Goal: Feedback & Contribution: Leave review/rating

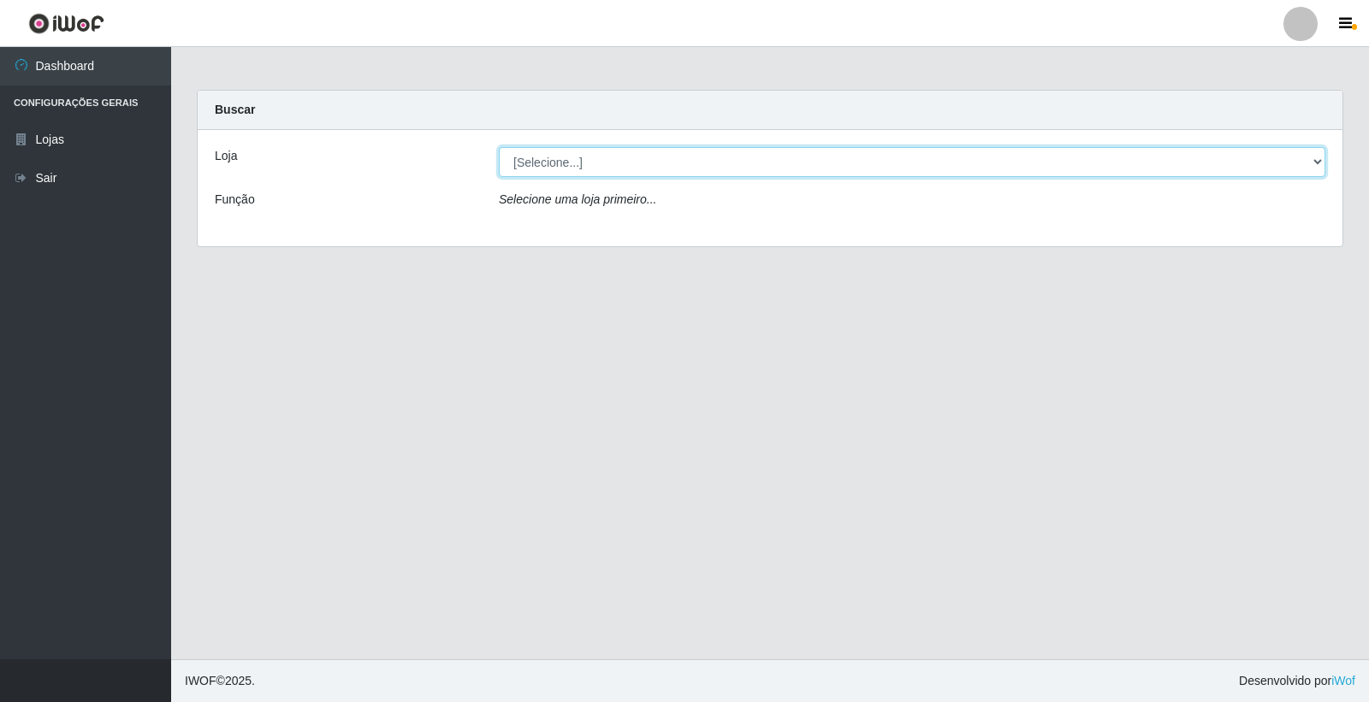
click at [623, 147] on select "[Selecione...] O Feirão - [GEOGRAPHIC_DATA]" at bounding box center [912, 162] width 826 height 30
select select "327"
click at [499, 147] on select "[Selecione...] O Feirão - [GEOGRAPHIC_DATA]" at bounding box center [912, 162] width 826 height 30
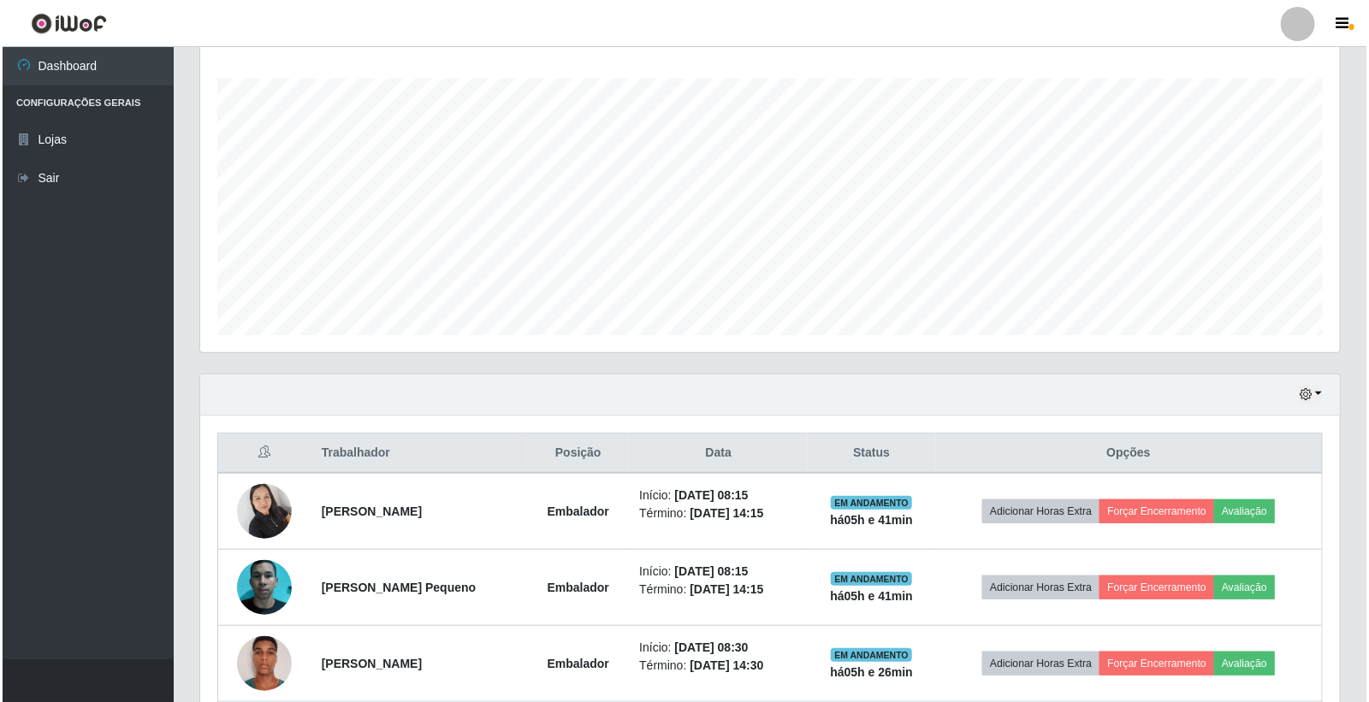
scroll to position [358, 0]
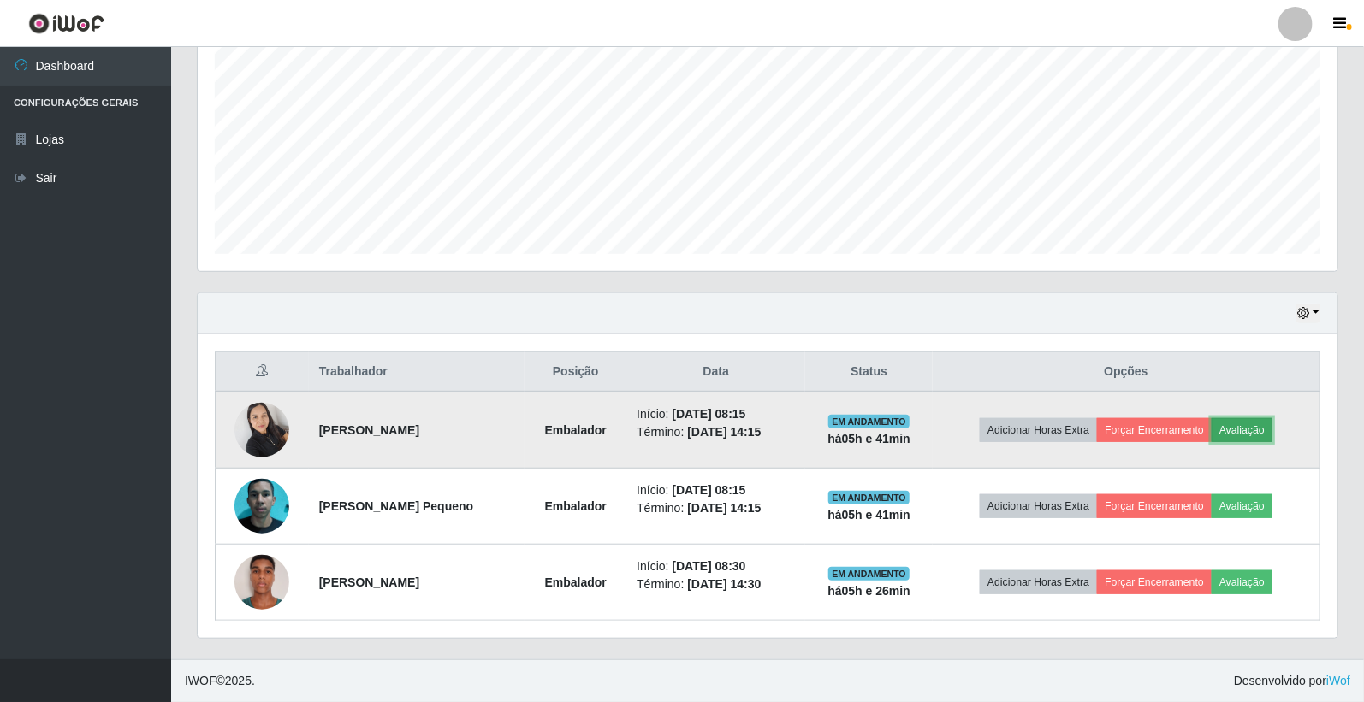
click at [1262, 436] on button "Avaliação" at bounding box center [1241, 430] width 61 height 24
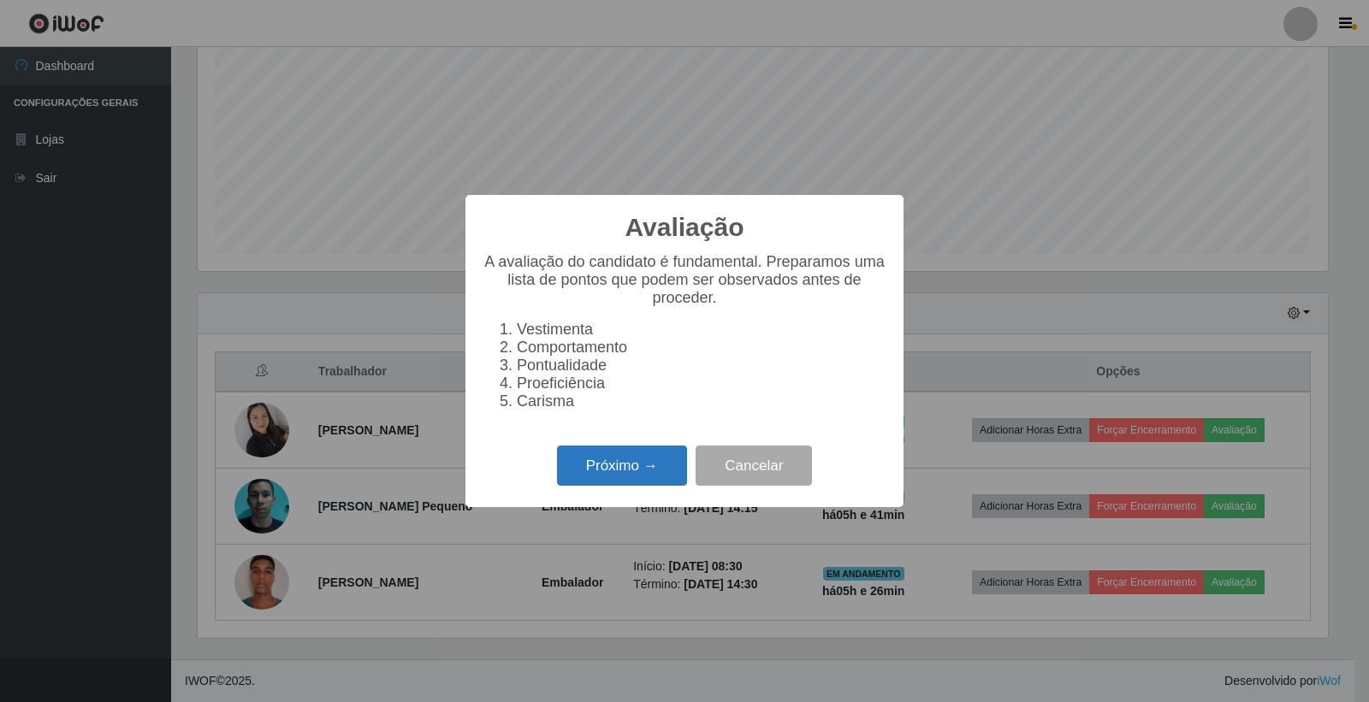
drag, startPoint x: 625, startPoint y: 471, endPoint x: 612, endPoint y: 457, distance: 19.4
click at [612, 457] on button "Próximo →" at bounding box center [622, 466] width 130 height 40
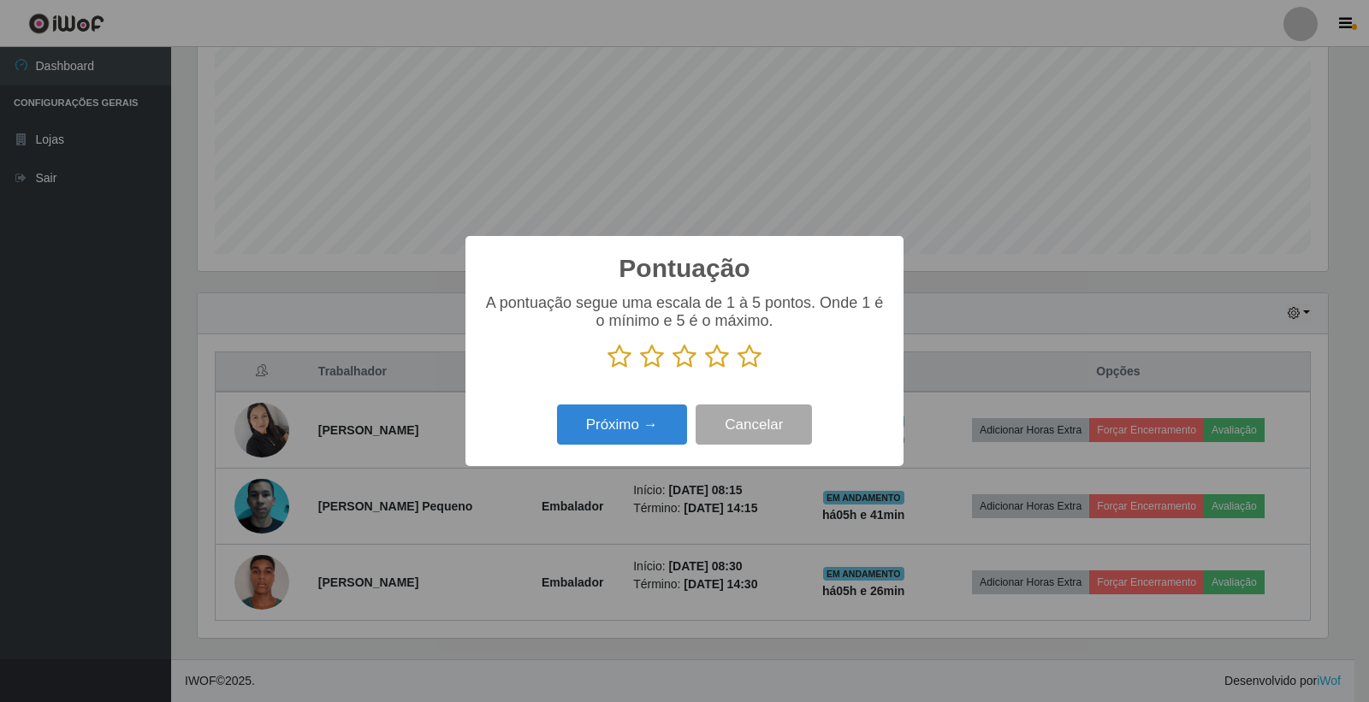
scroll to position [855210, 854435]
drag, startPoint x: 744, startPoint y: 362, endPoint x: 694, endPoint y: 389, distance: 57.4
click at [737, 364] on icon at bounding box center [749, 357] width 24 height 26
click at [737, 370] on input "radio" at bounding box center [737, 370] width 0 height 0
click at [635, 424] on button "Próximo →" at bounding box center [622, 425] width 130 height 40
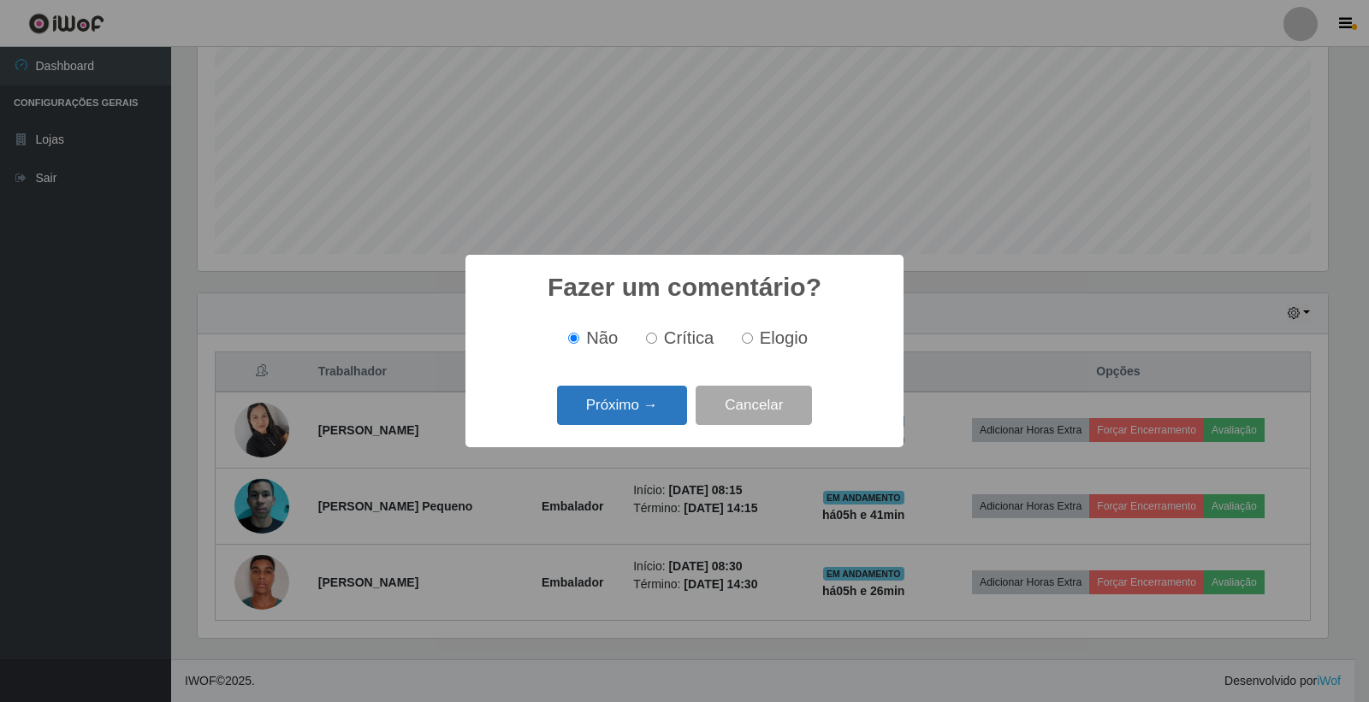
click at [635, 424] on button "Próximo →" at bounding box center [622, 406] width 130 height 40
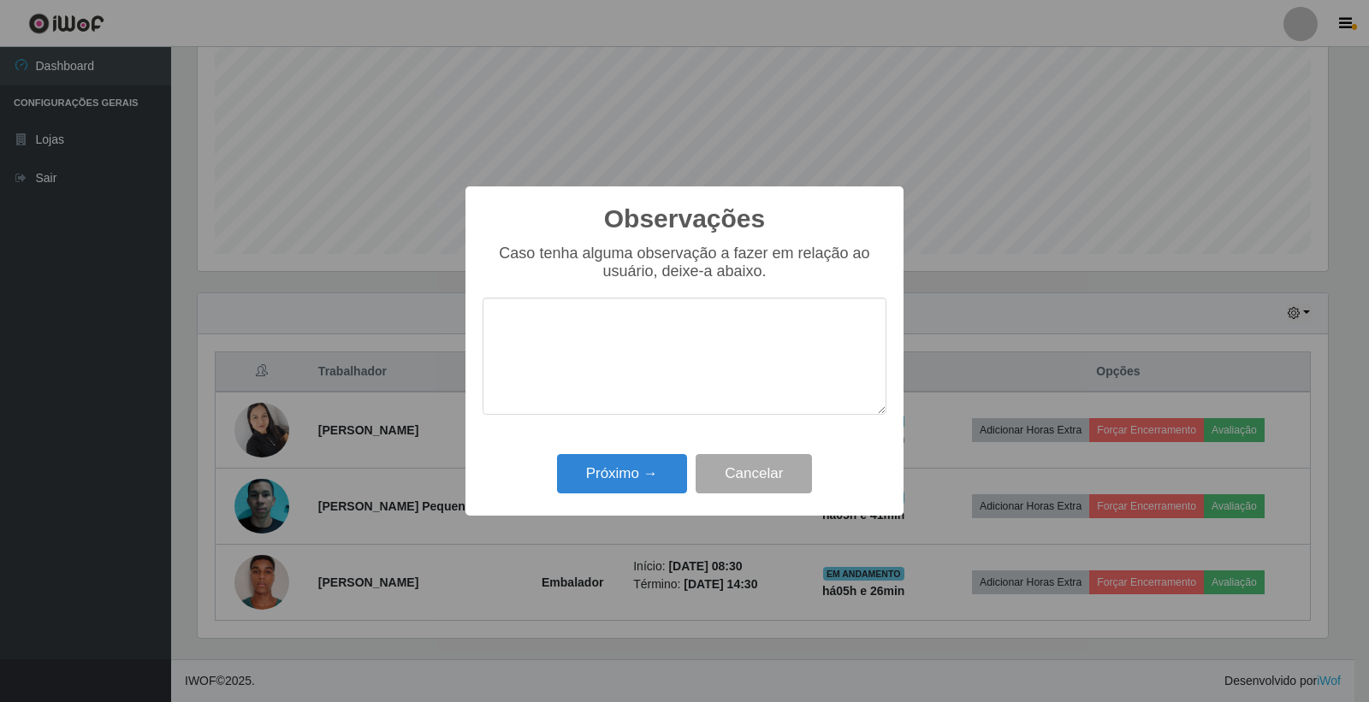
click at [631, 438] on div "Observações × Caso tenha alguma observação a fazer em relação ao usuário, deixe…" at bounding box center [684, 351] width 438 height 329
click at [637, 455] on div "Próximo → Cancelar" at bounding box center [685, 473] width 404 height 49
click at [631, 477] on button "Próximo →" at bounding box center [622, 474] width 130 height 40
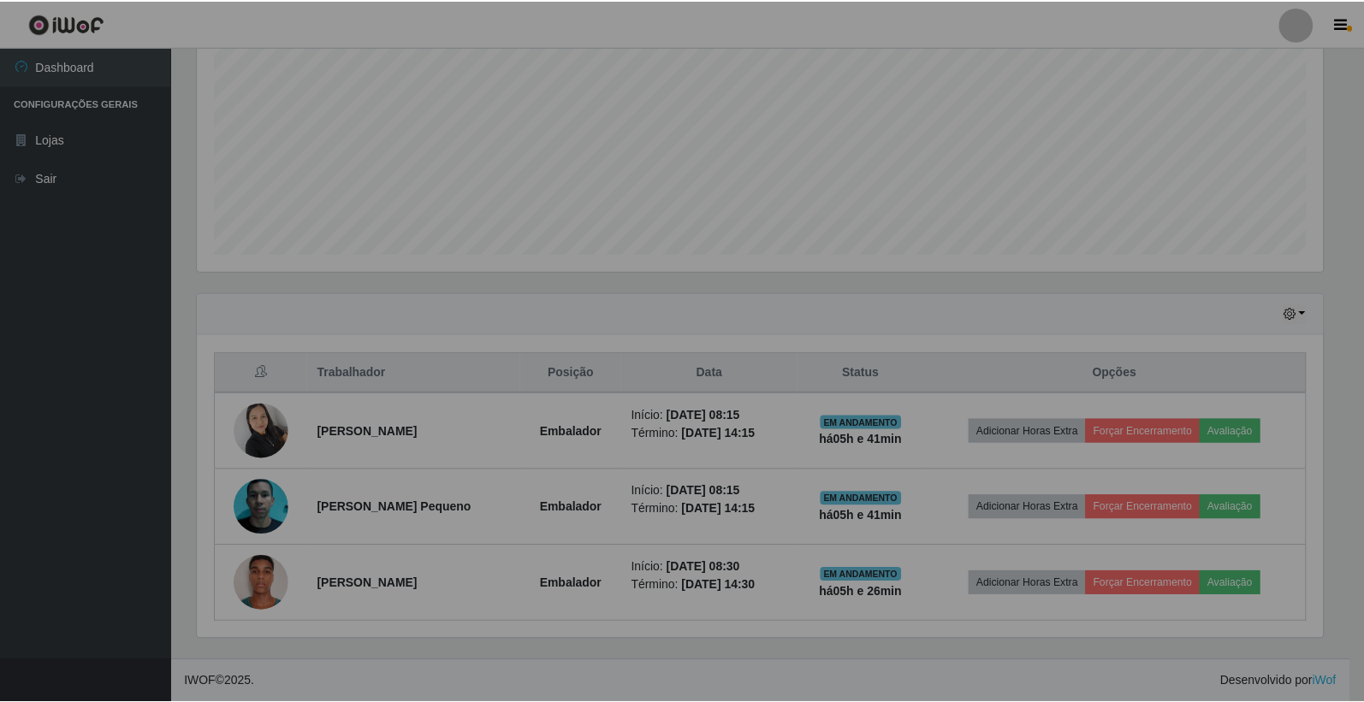
scroll to position [354, 1140]
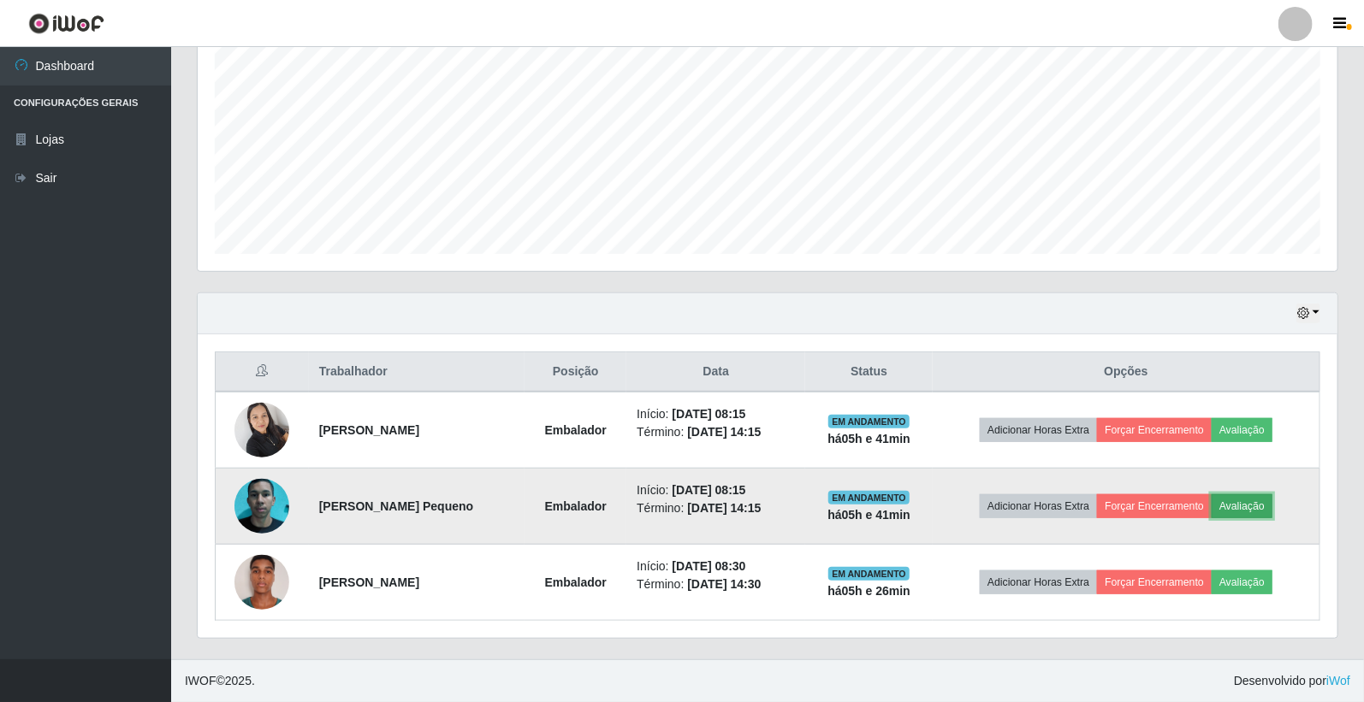
click at [1272, 503] on button "Avaliação" at bounding box center [1241, 507] width 61 height 24
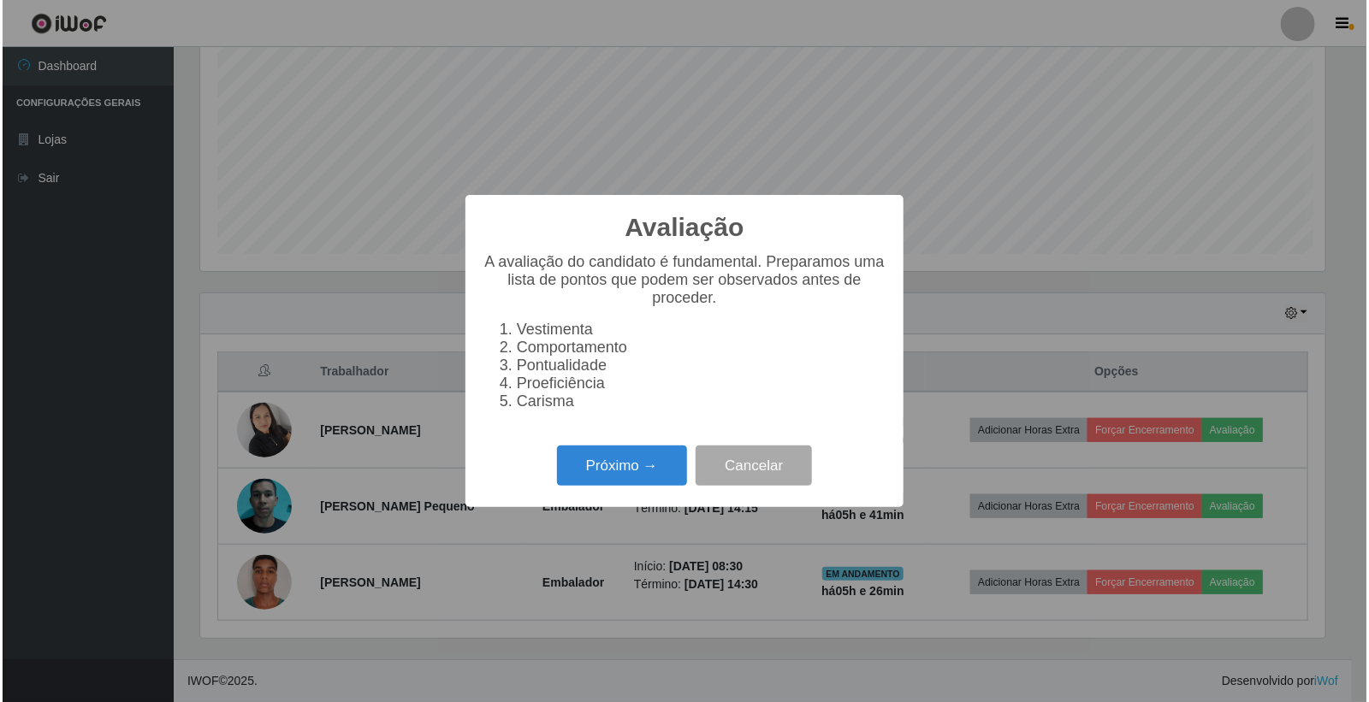
scroll to position [354, 1129]
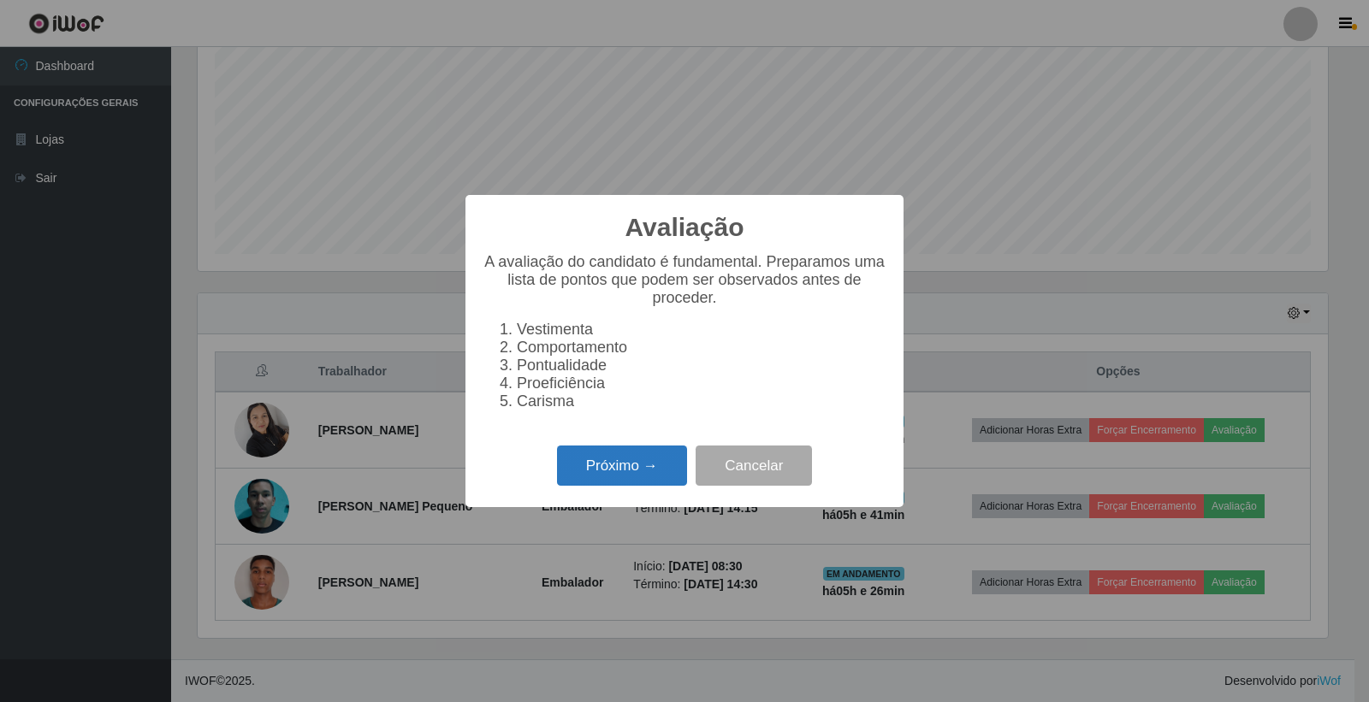
drag, startPoint x: 571, startPoint y: 445, endPoint x: 591, endPoint y: 463, distance: 27.3
click at [583, 455] on div "Avaliação × A avaliação do candidato é fundamental. Preparamos uma lista de pon…" at bounding box center [684, 351] width 438 height 312
click at [601, 476] on button "Próximo →" at bounding box center [622, 466] width 130 height 40
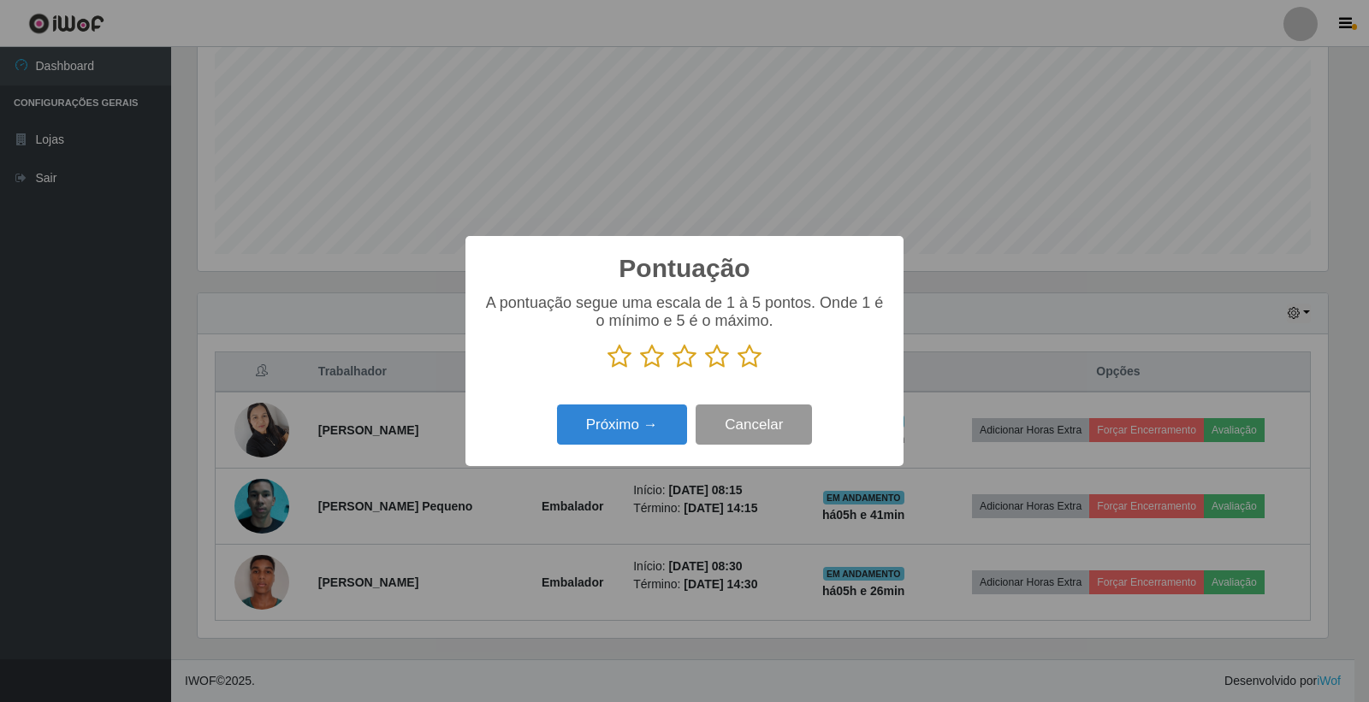
scroll to position [855210, 854435]
click at [746, 358] on icon at bounding box center [749, 357] width 24 height 26
click at [737, 370] on input "radio" at bounding box center [737, 370] width 0 height 0
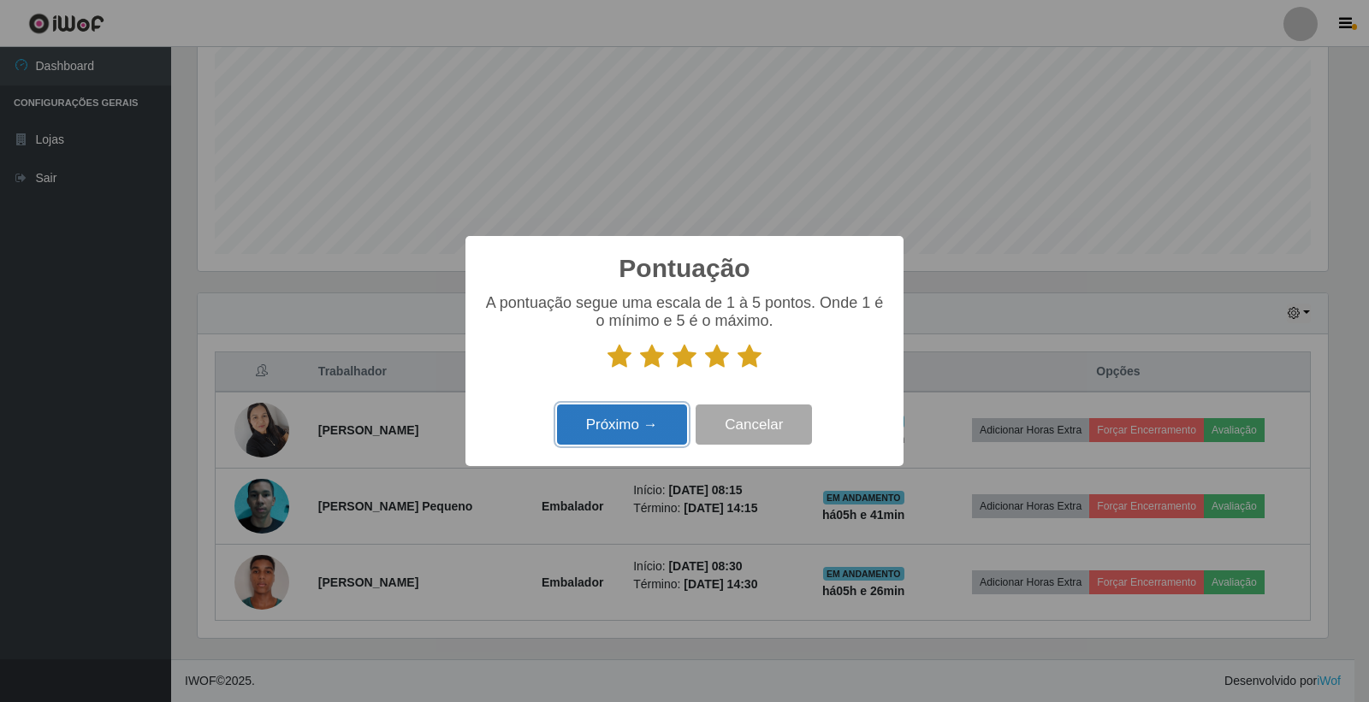
click at [619, 412] on button "Próximo →" at bounding box center [622, 425] width 130 height 40
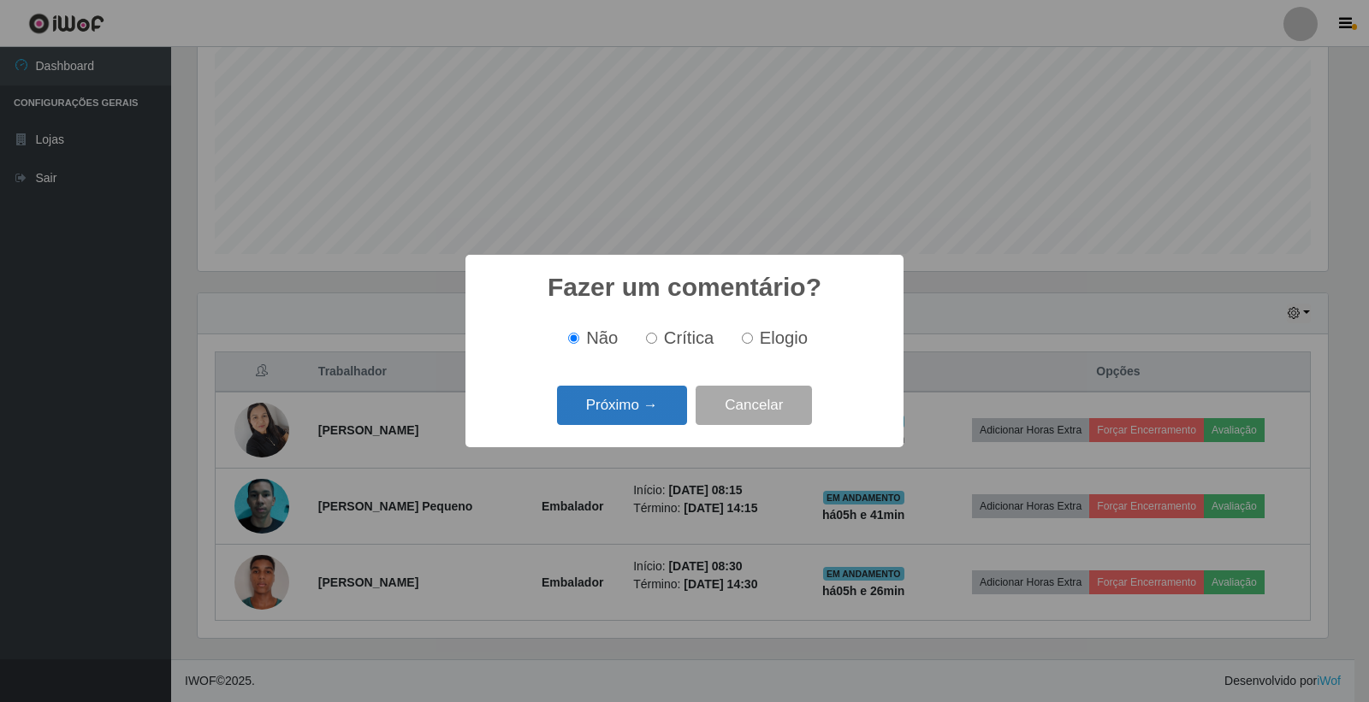
click at [636, 416] on button "Próximo →" at bounding box center [622, 406] width 130 height 40
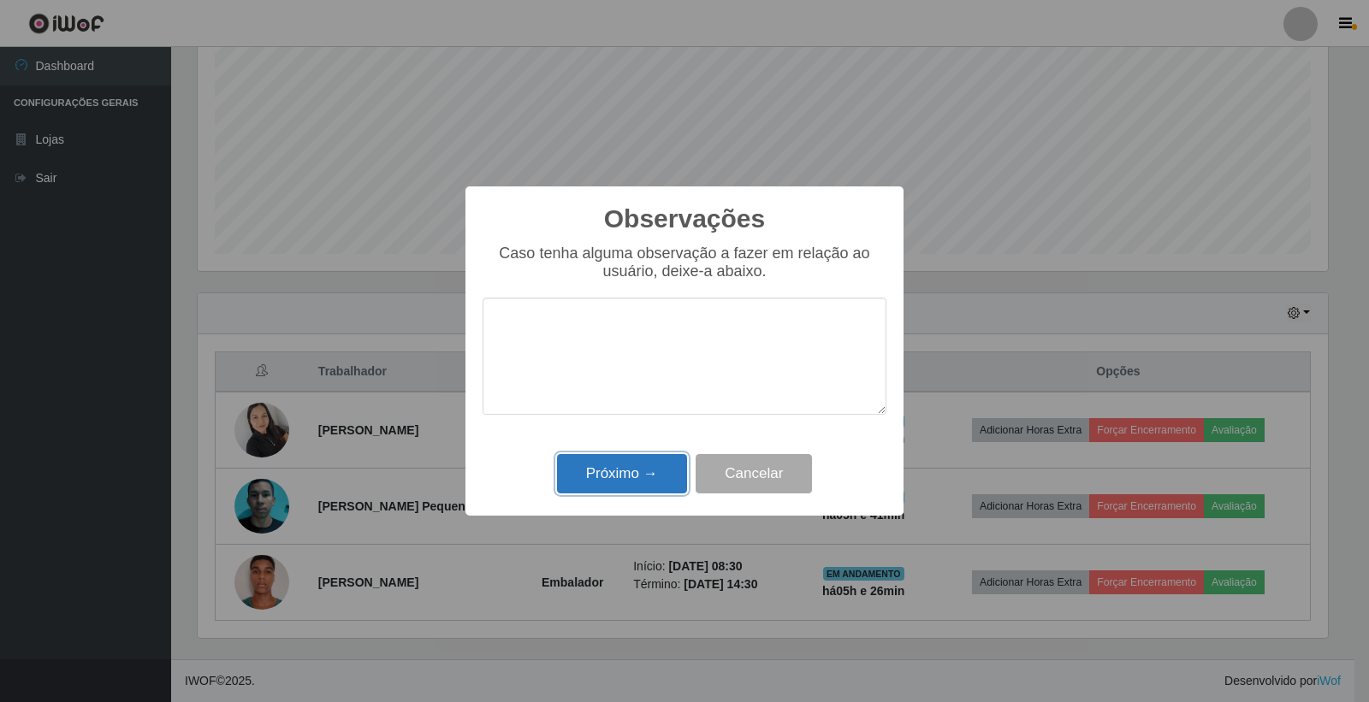
click at [645, 480] on button "Próximo →" at bounding box center [622, 474] width 130 height 40
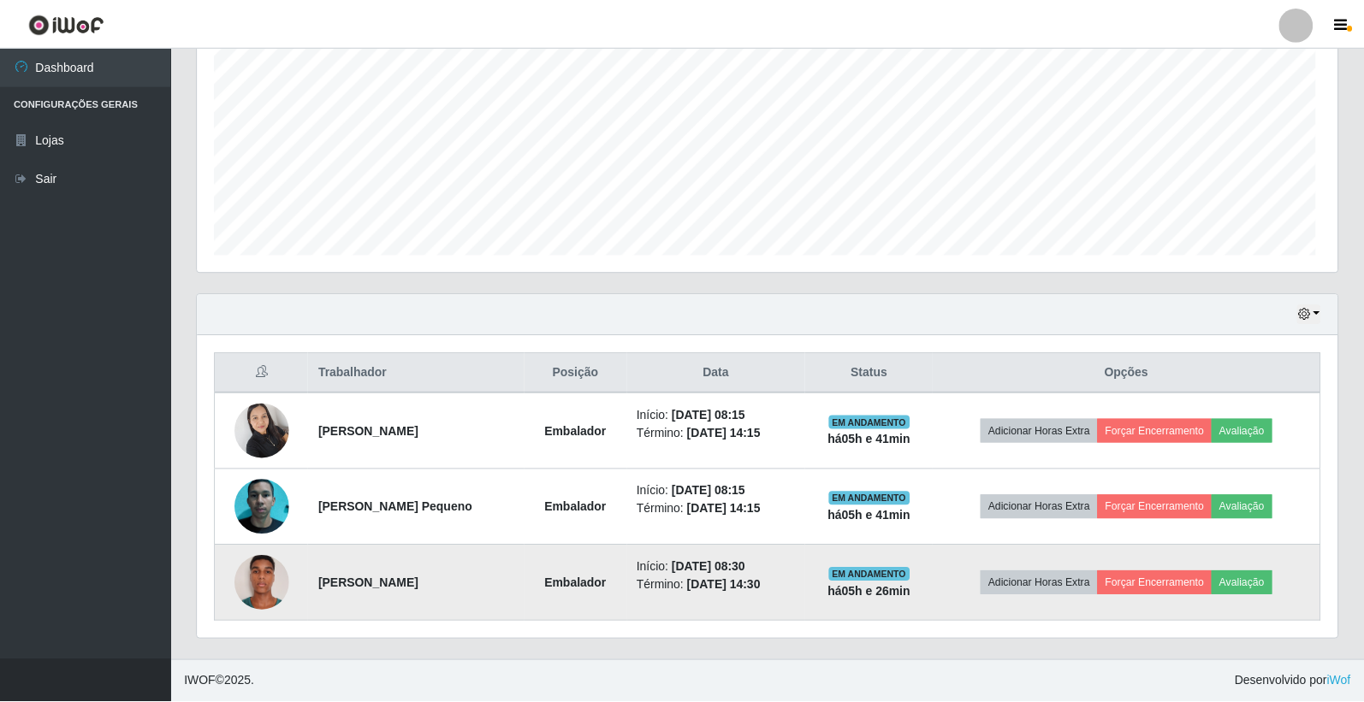
scroll to position [354, 1140]
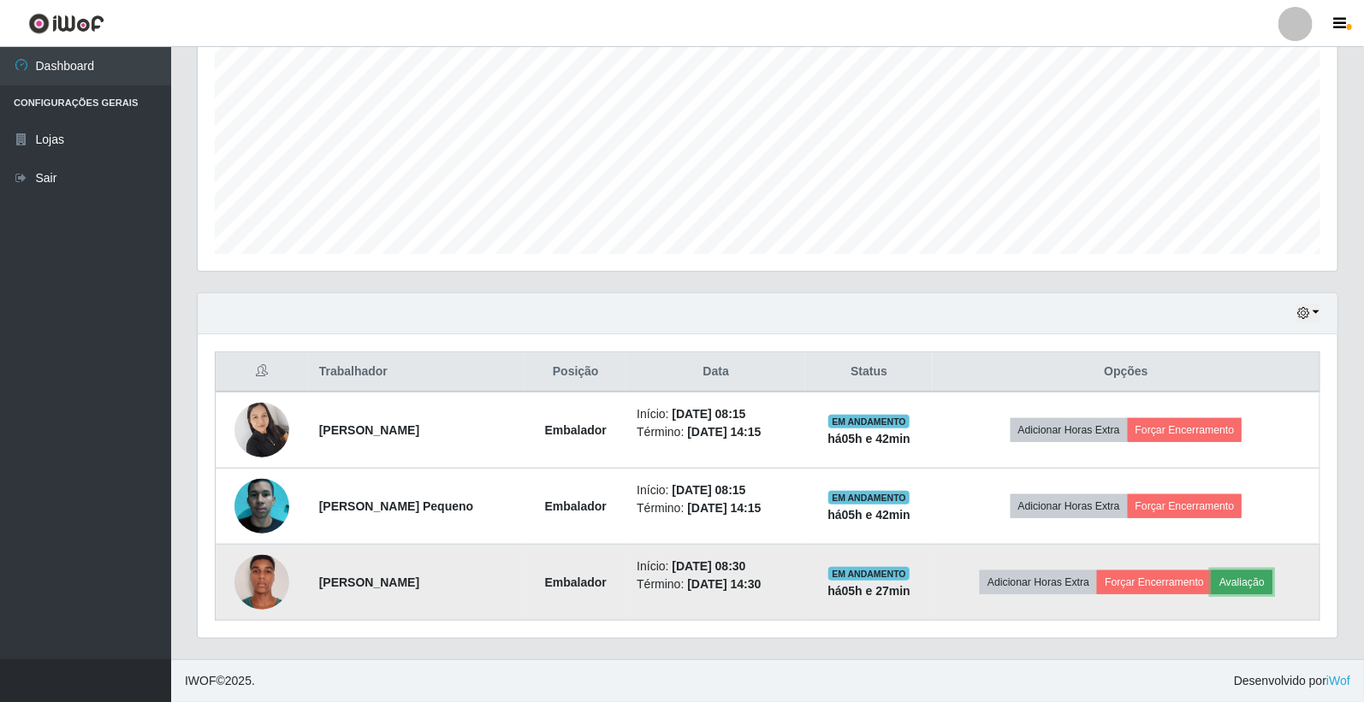
click at [1251, 592] on button "Avaliação" at bounding box center [1241, 583] width 61 height 24
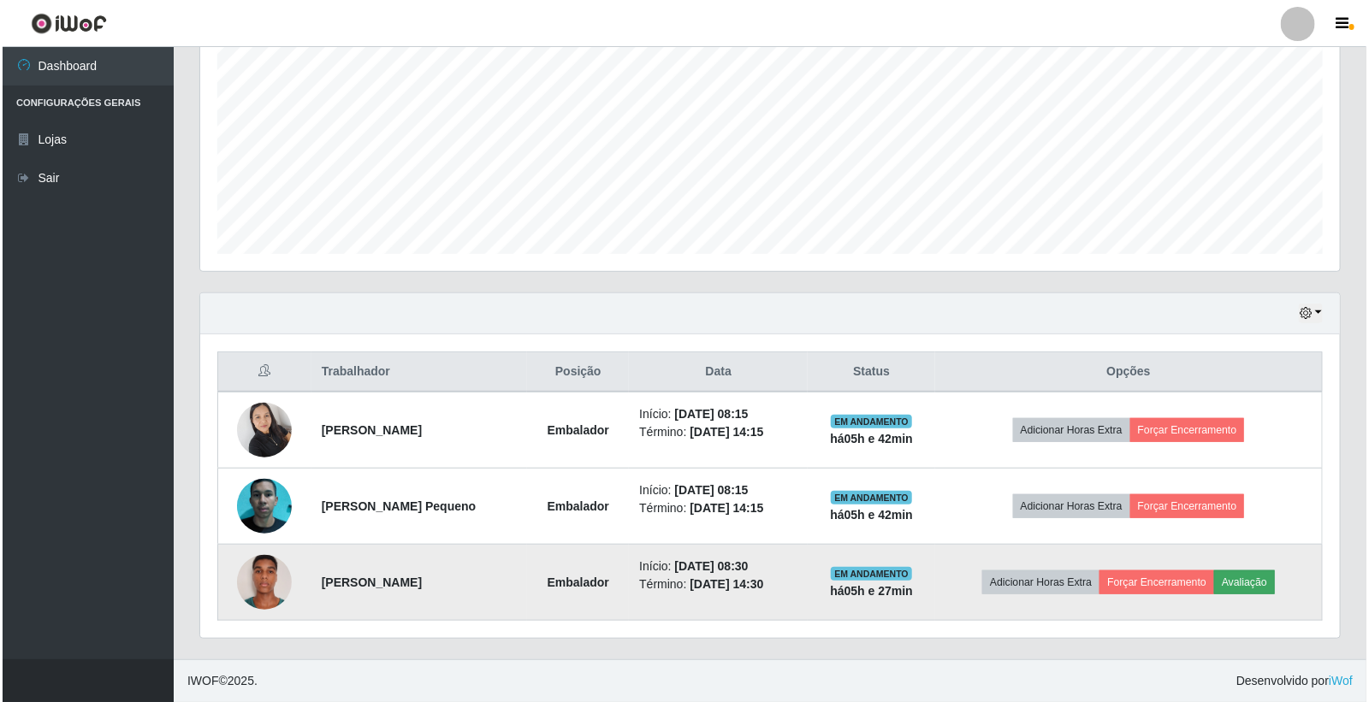
scroll to position [354, 1129]
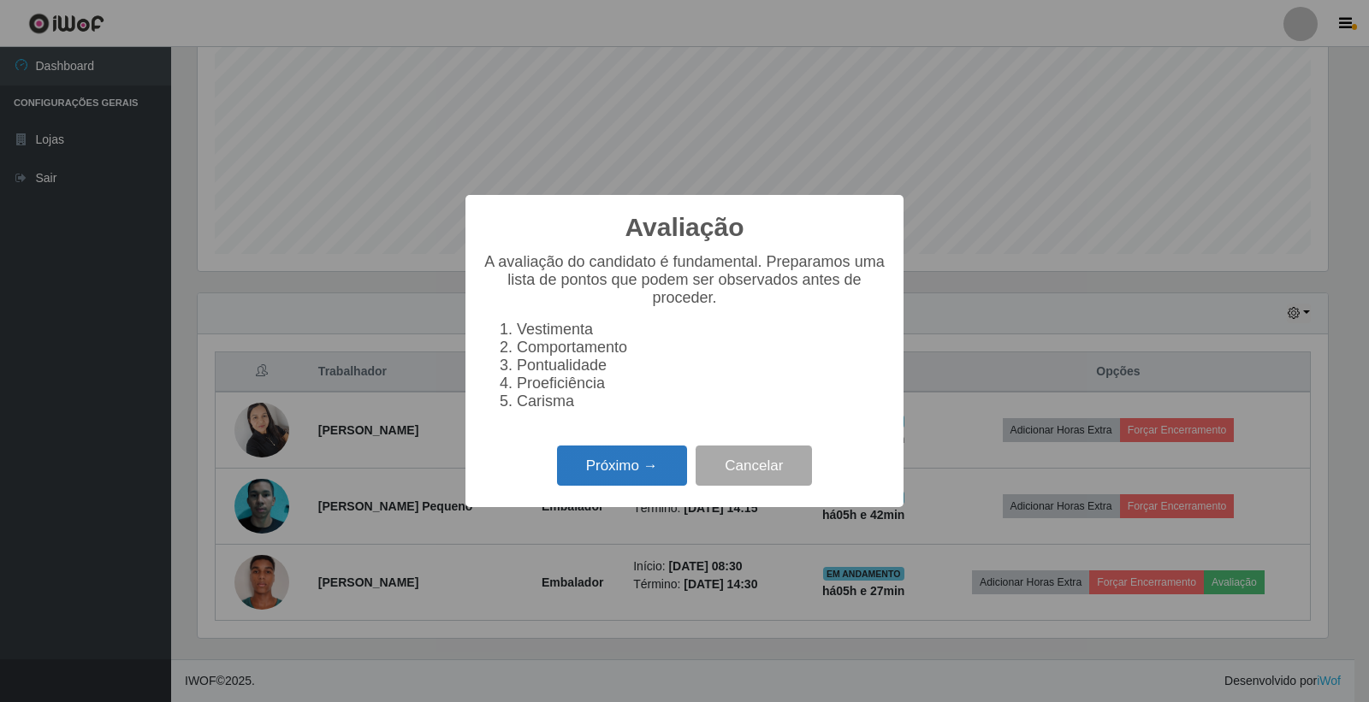
click at [618, 472] on button "Próximo →" at bounding box center [622, 466] width 130 height 40
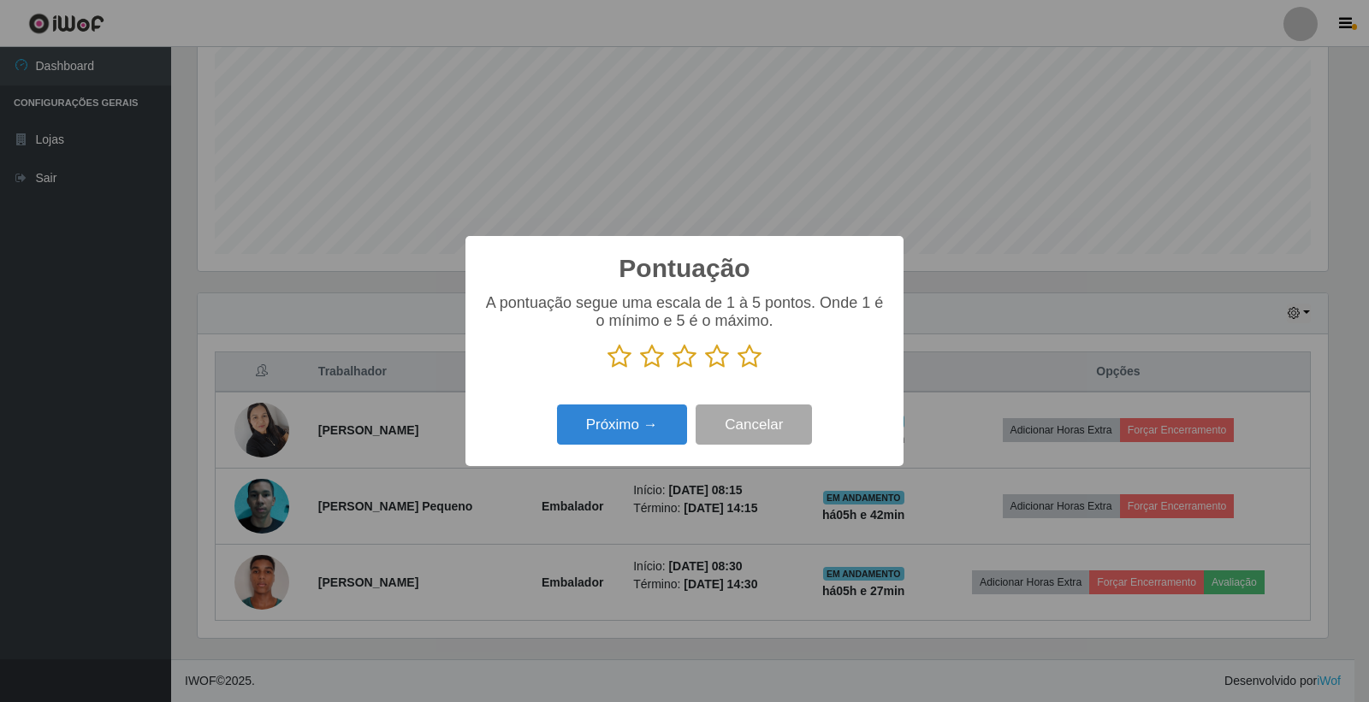
click at [755, 355] on icon at bounding box center [749, 357] width 24 height 26
click at [737, 370] on input "radio" at bounding box center [737, 370] width 0 height 0
click at [637, 439] on button "Próximo →" at bounding box center [622, 425] width 130 height 40
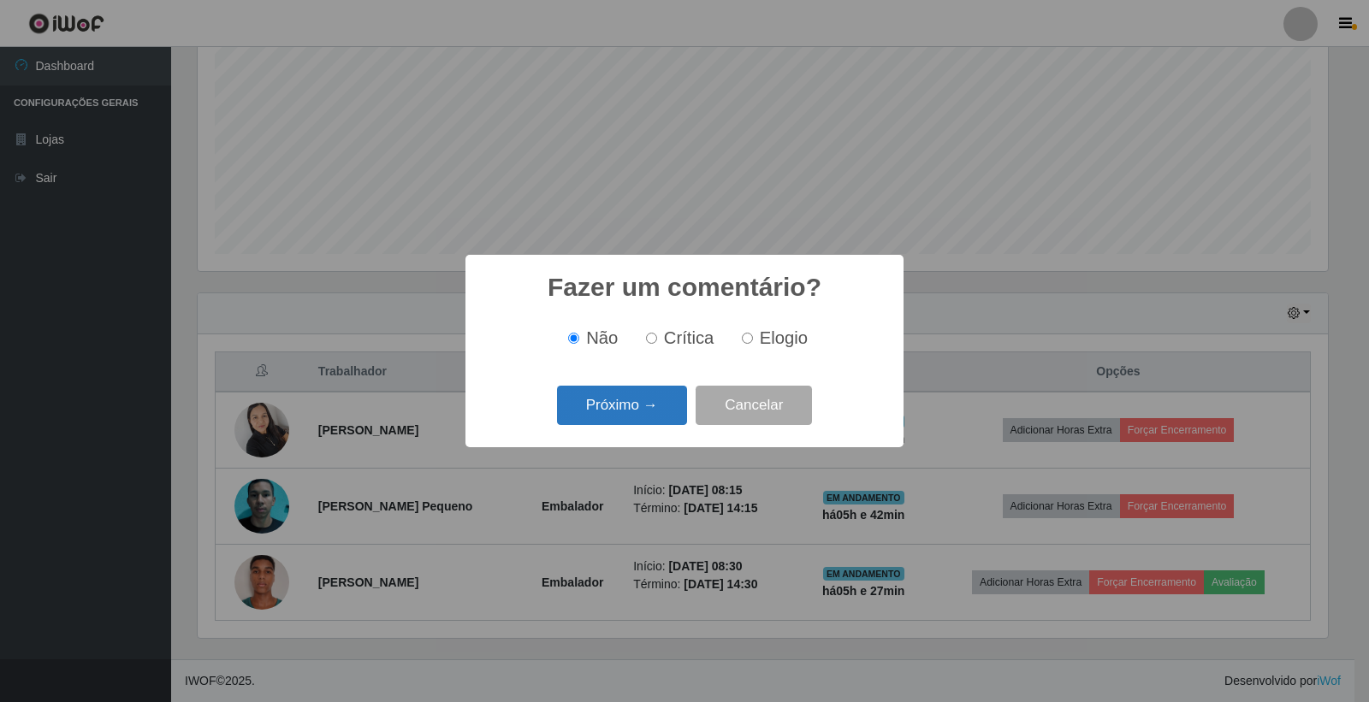
click at [648, 404] on button "Próximo →" at bounding box center [622, 406] width 130 height 40
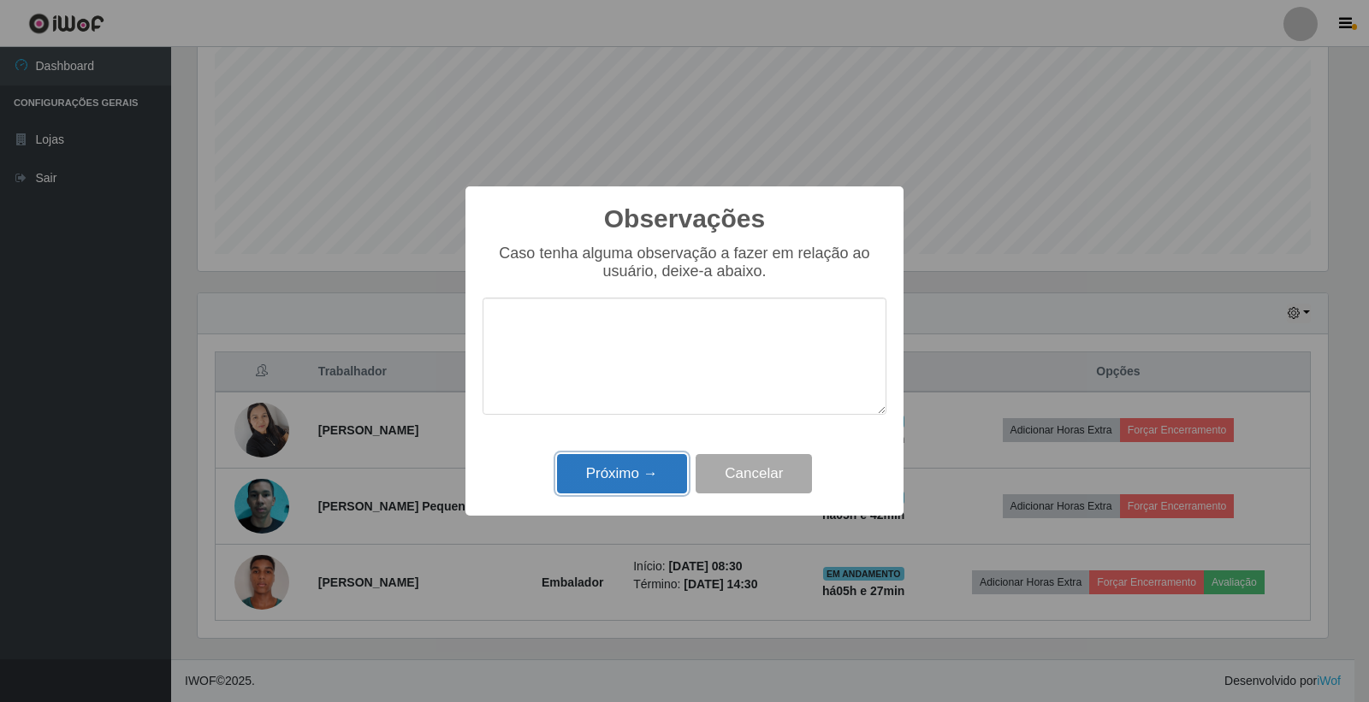
click at [671, 462] on button "Próximo →" at bounding box center [622, 474] width 130 height 40
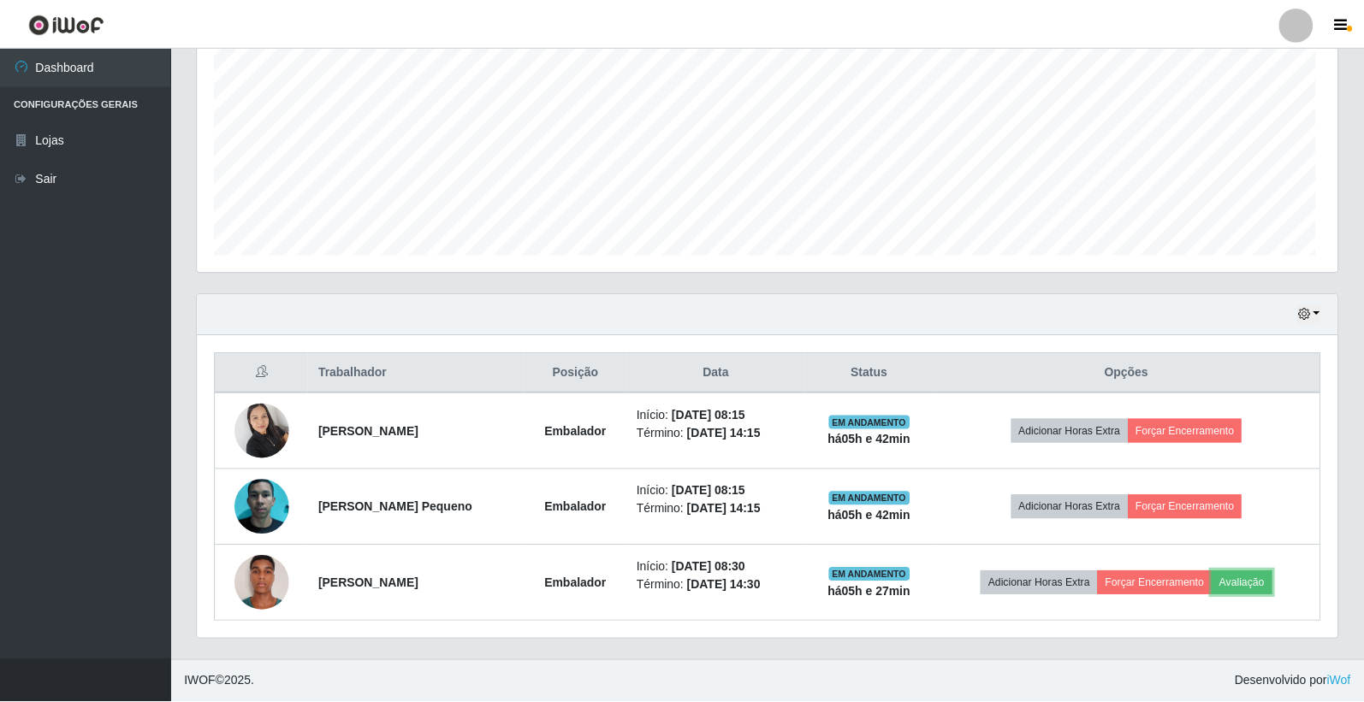
scroll to position [354, 1140]
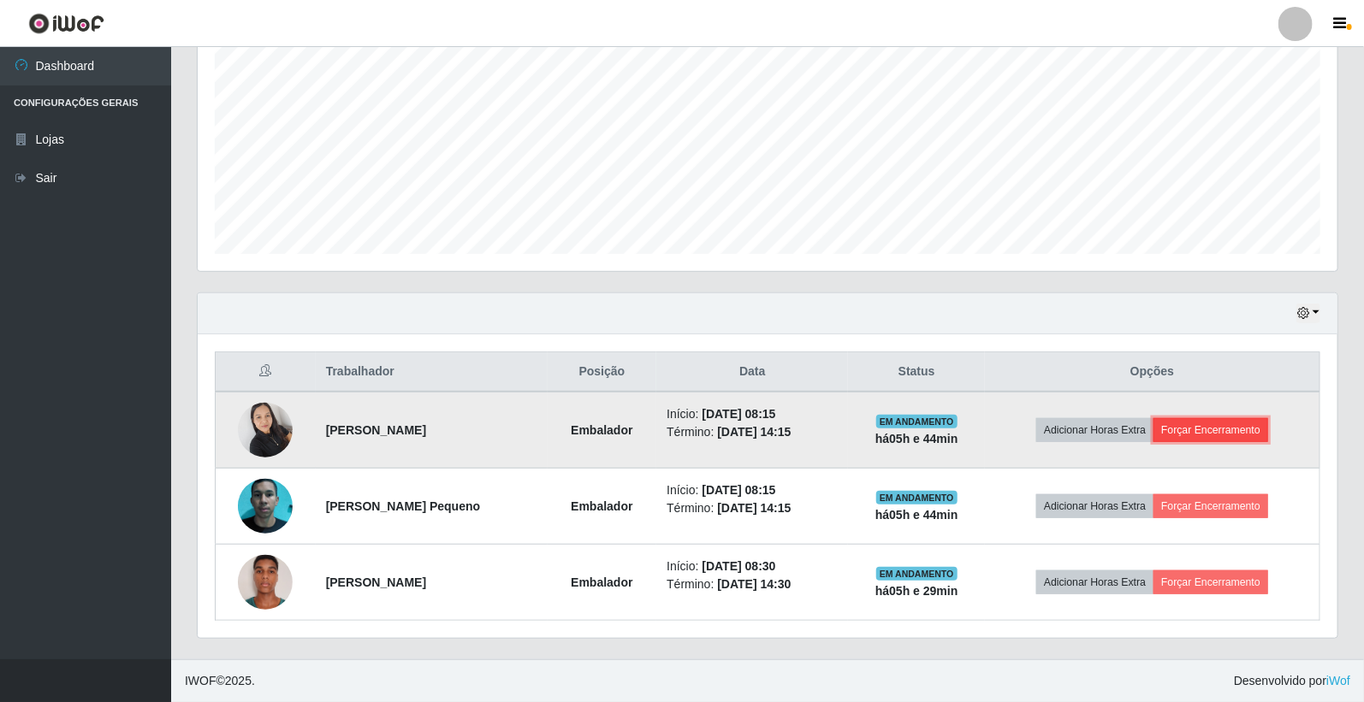
click at [1252, 424] on button "Forçar Encerramento" at bounding box center [1210, 430] width 115 height 24
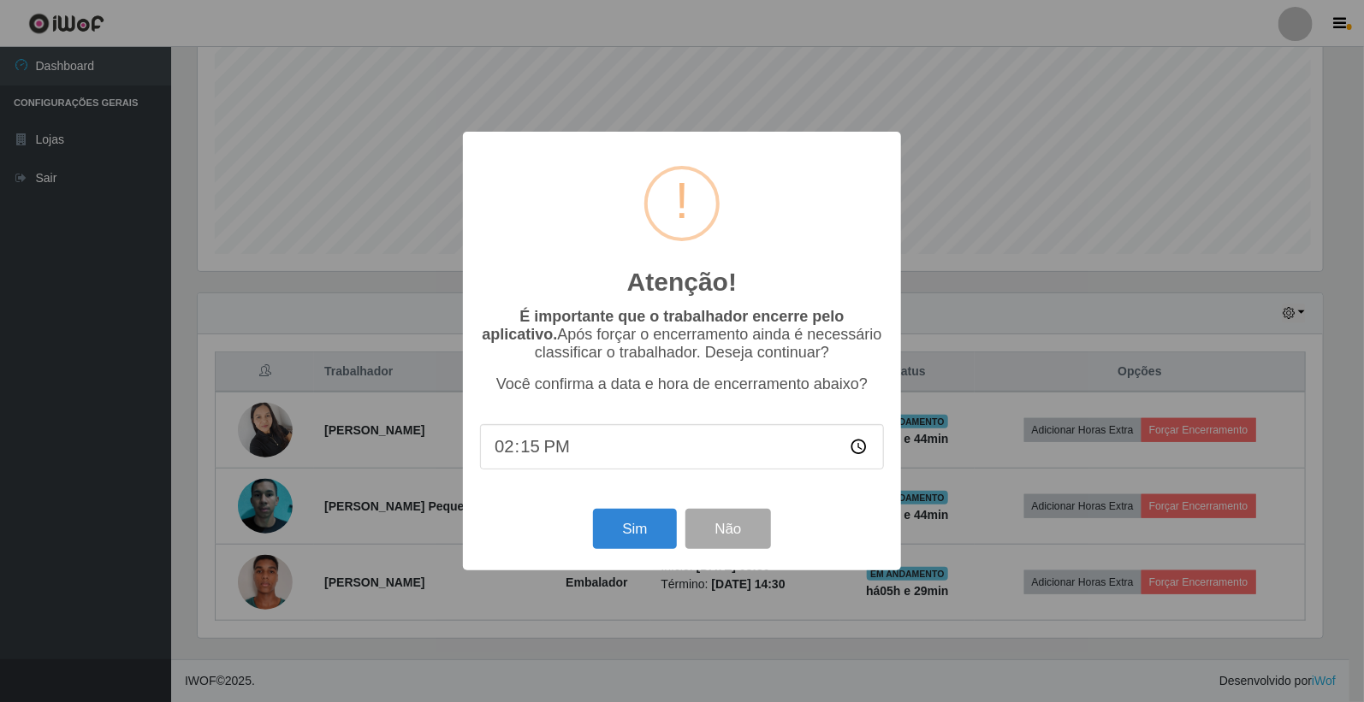
scroll to position [354, 1129]
click at [659, 542] on button "Sim" at bounding box center [636, 529] width 83 height 40
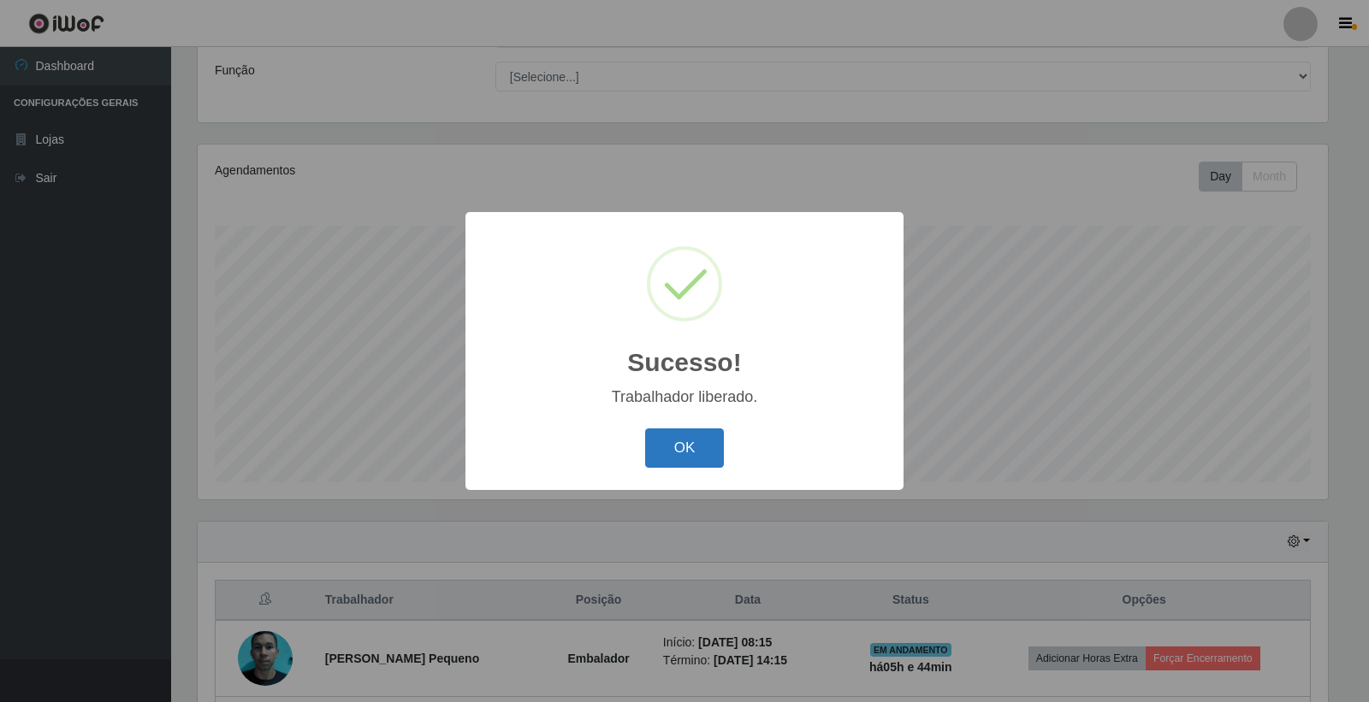
click at [680, 459] on button "OK" at bounding box center [685, 449] width 80 height 40
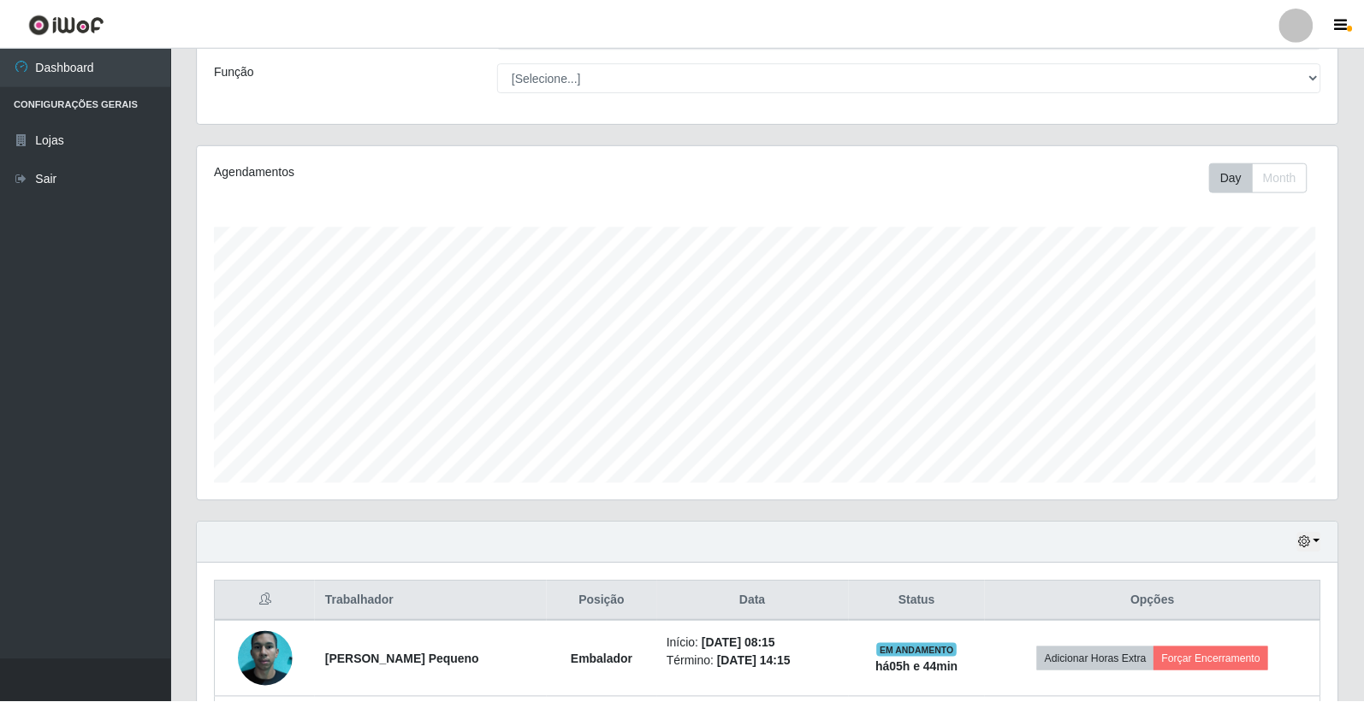
scroll to position [354, 1140]
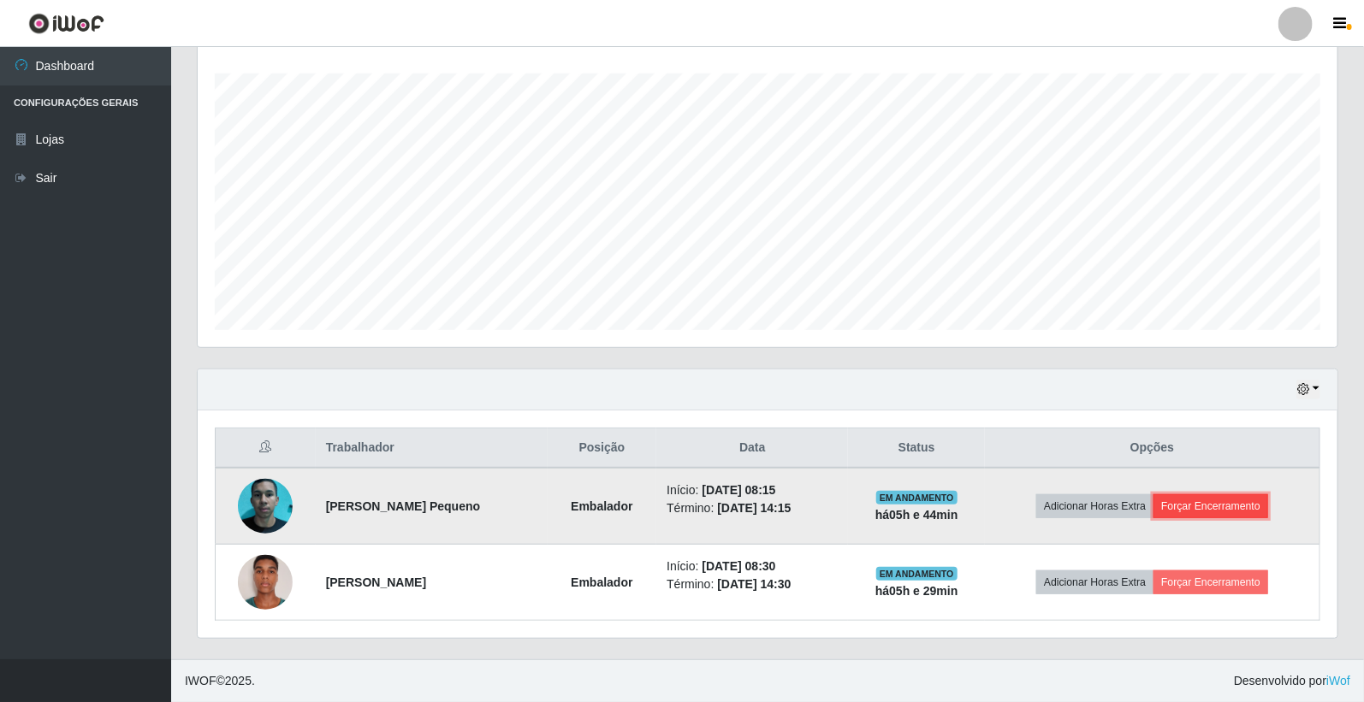
click at [1189, 511] on button "Forçar Encerramento" at bounding box center [1210, 507] width 115 height 24
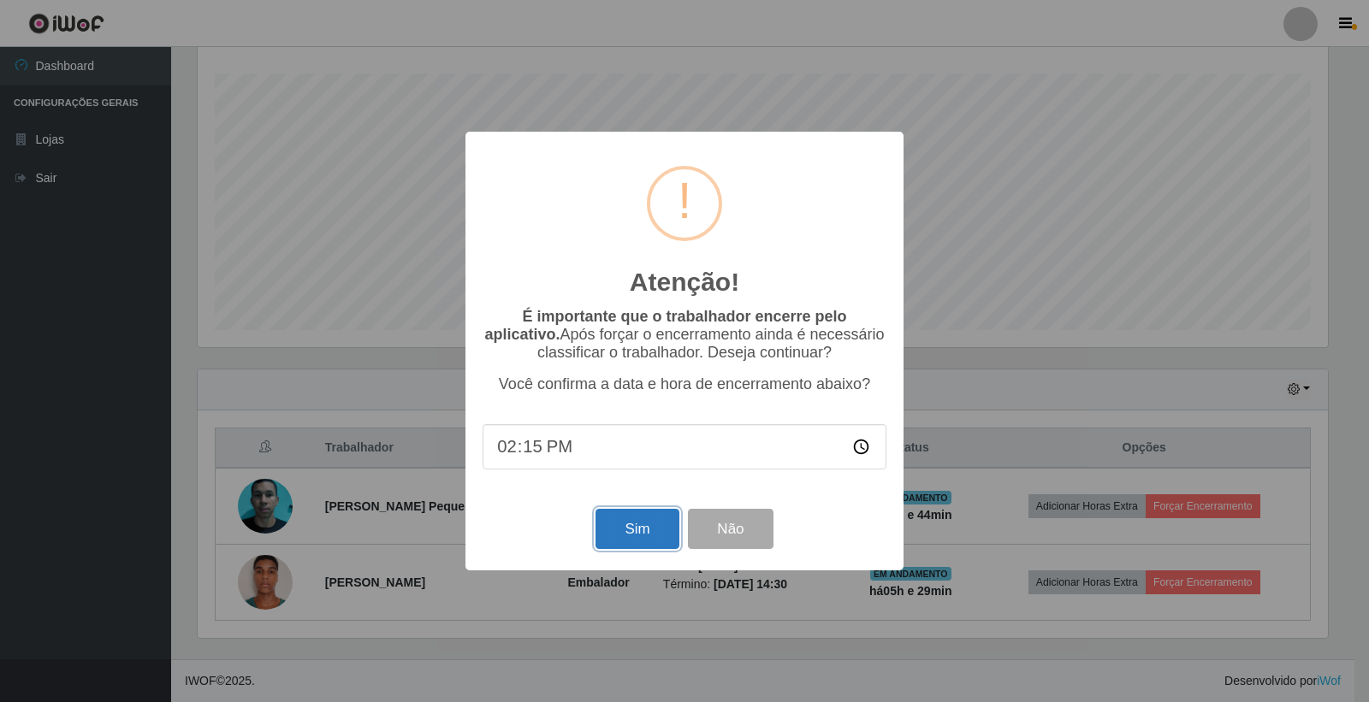
click at [610, 548] on button "Sim" at bounding box center [636, 529] width 83 height 40
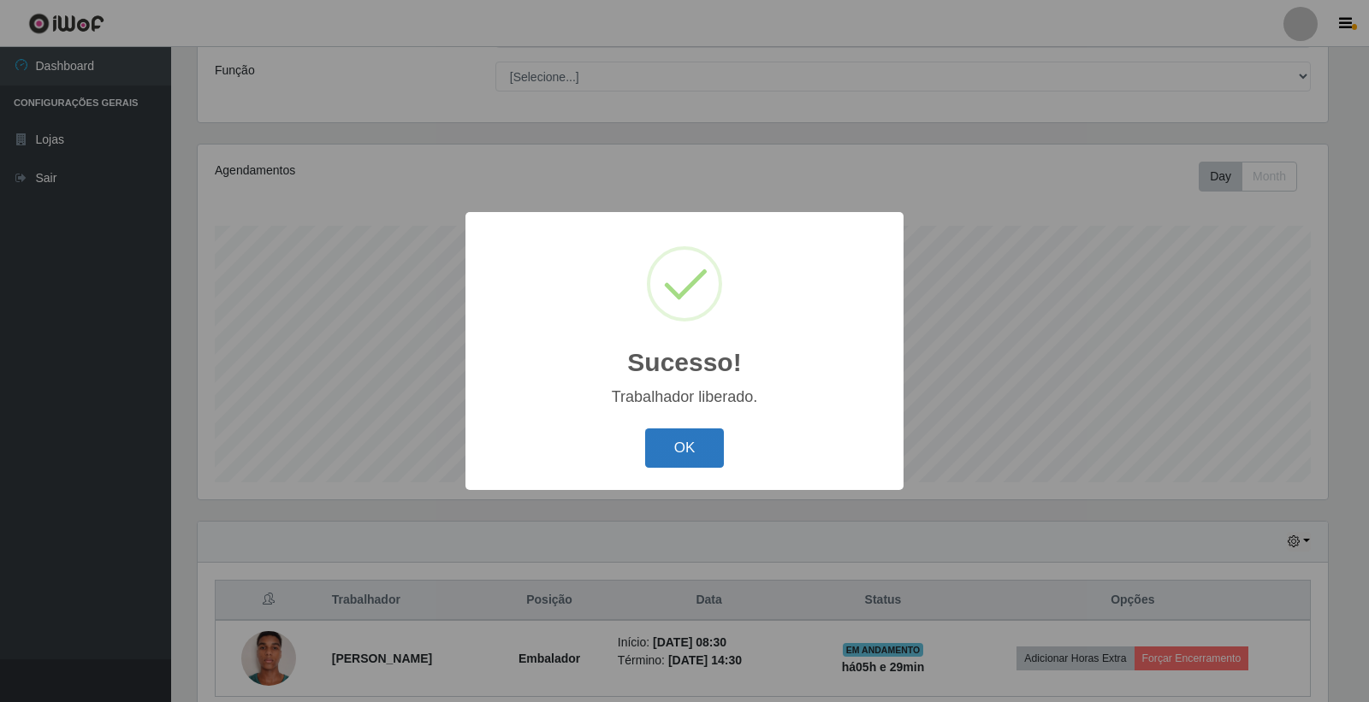
click at [690, 447] on button "OK" at bounding box center [685, 449] width 80 height 40
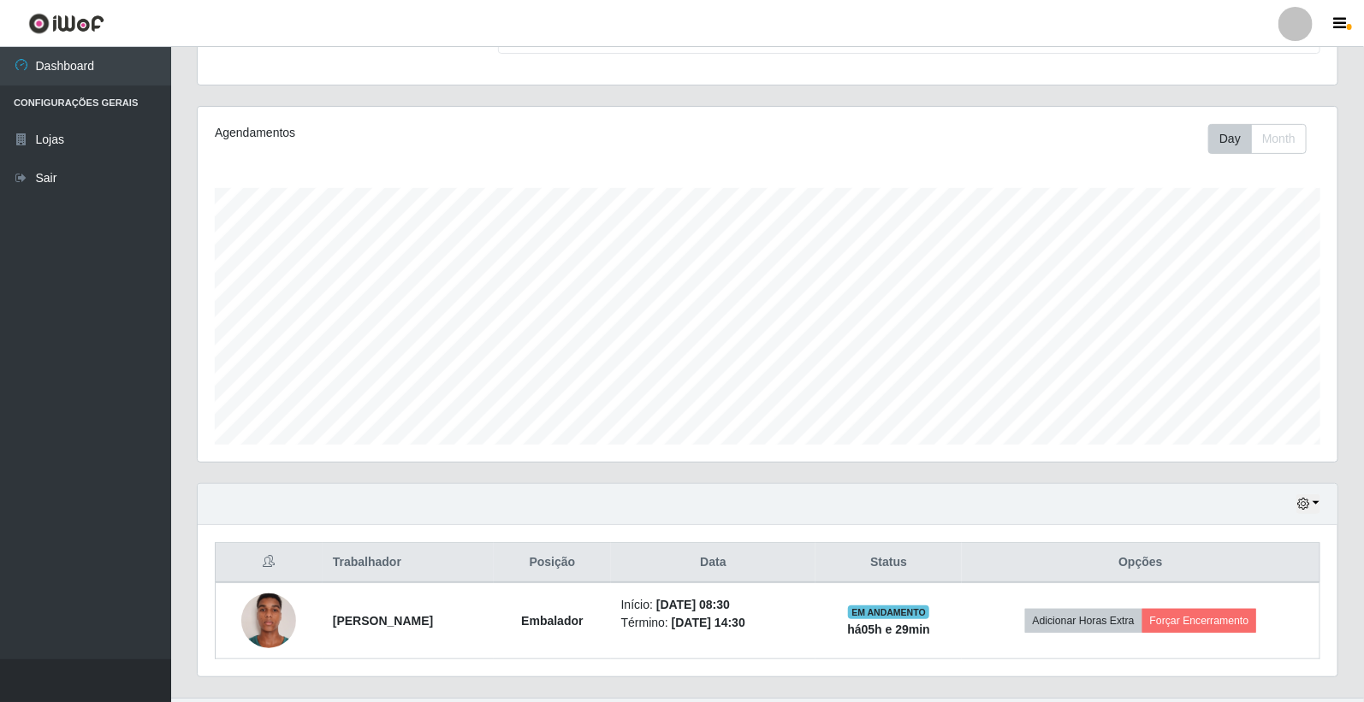
scroll to position [205, 0]
